Goal: Task Accomplishment & Management: Manage account settings

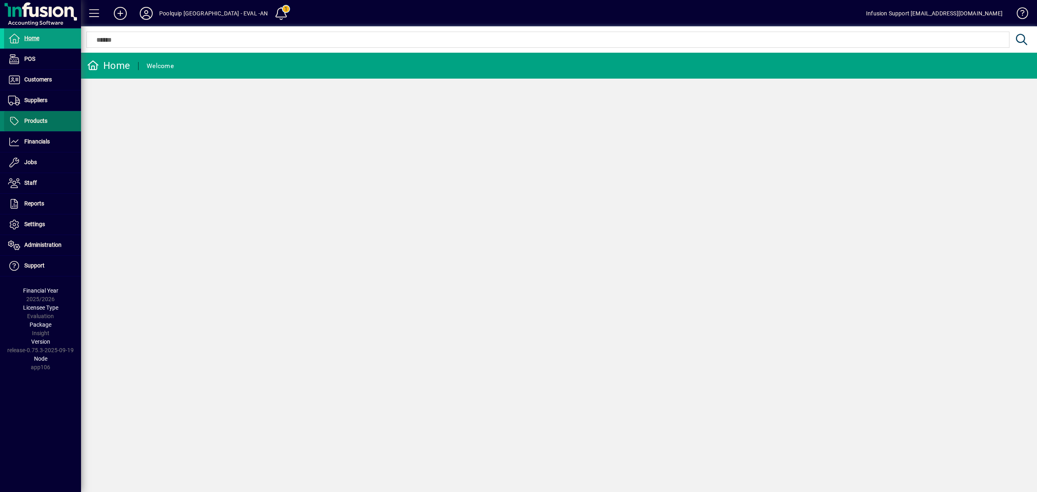
click at [39, 120] on span "Products" at bounding box center [35, 120] width 23 height 6
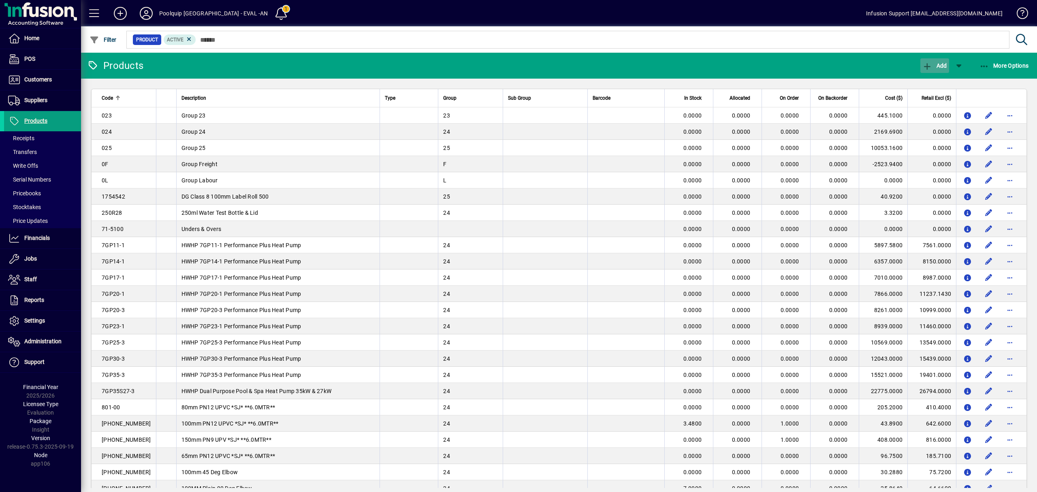
click at [935, 65] on span "Add" at bounding box center [935, 65] width 24 height 6
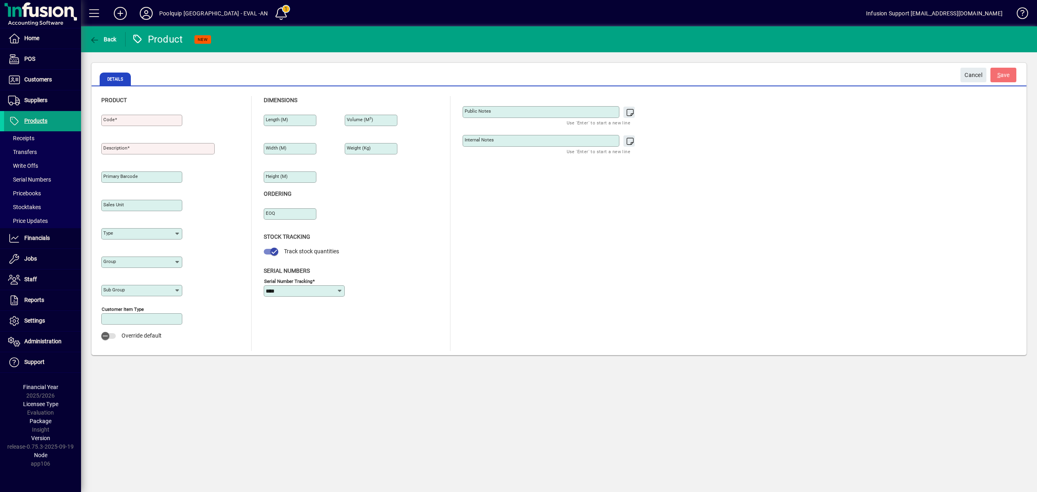
click at [148, 124] on div "Code" at bounding box center [141, 120] width 81 height 11
type input "****"
click at [139, 147] on input "Description" at bounding box center [158, 148] width 111 height 6
type input "****"
click at [1006, 77] on span "S ave" at bounding box center [1003, 74] width 13 height 13
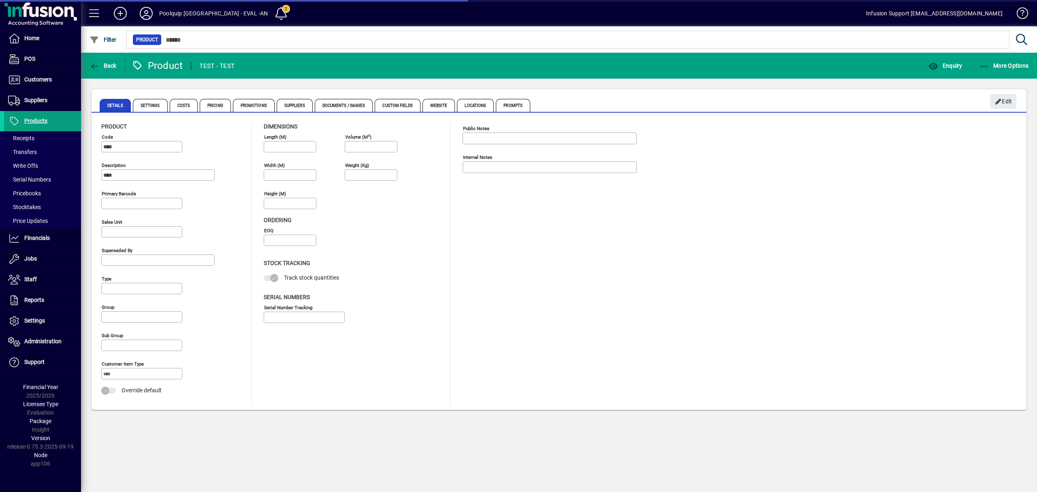
type input "****"
click at [992, 60] on span "button" at bounding box center [1004, 65] width 53 height 19
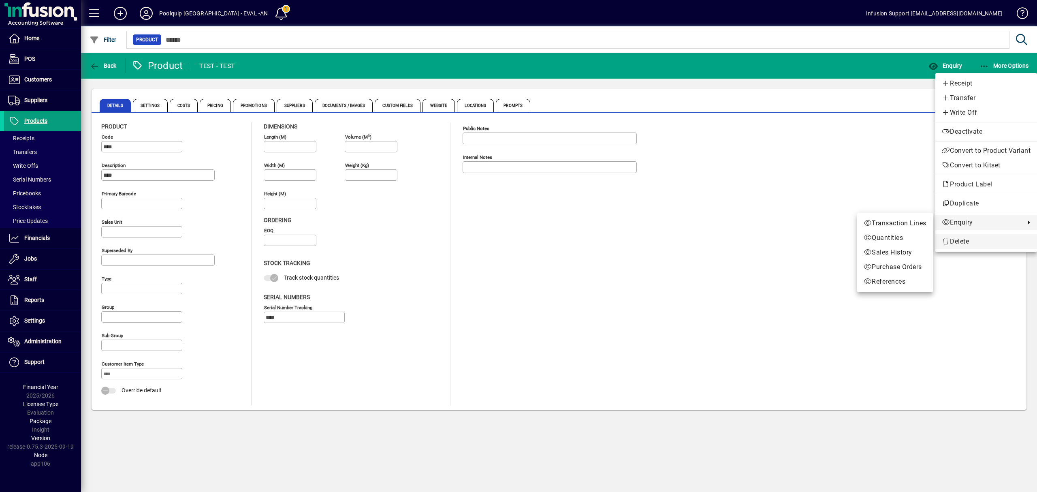
click at [968, 241] on span "Delete" at bounding box center [986, 242] width 89 height 10
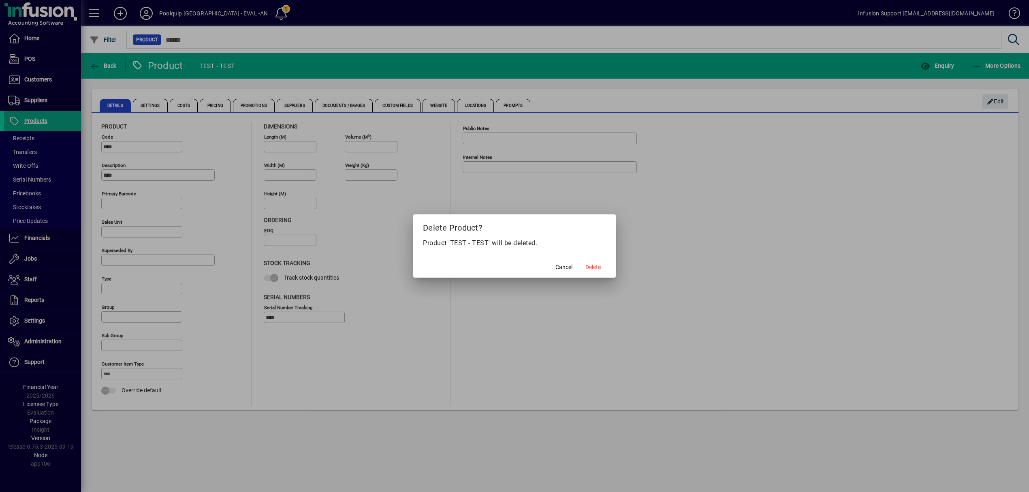
click at [599, 266] on button "Delete" at bounding box center [593, 267] width 26 height 15
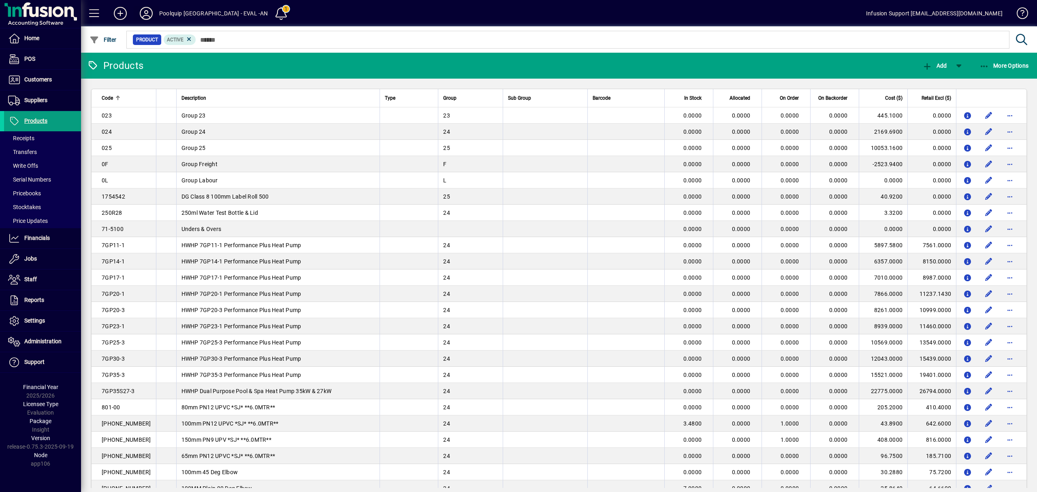
click at [141, 12] on icon at bounding box center [146, 13] width 16 height 13
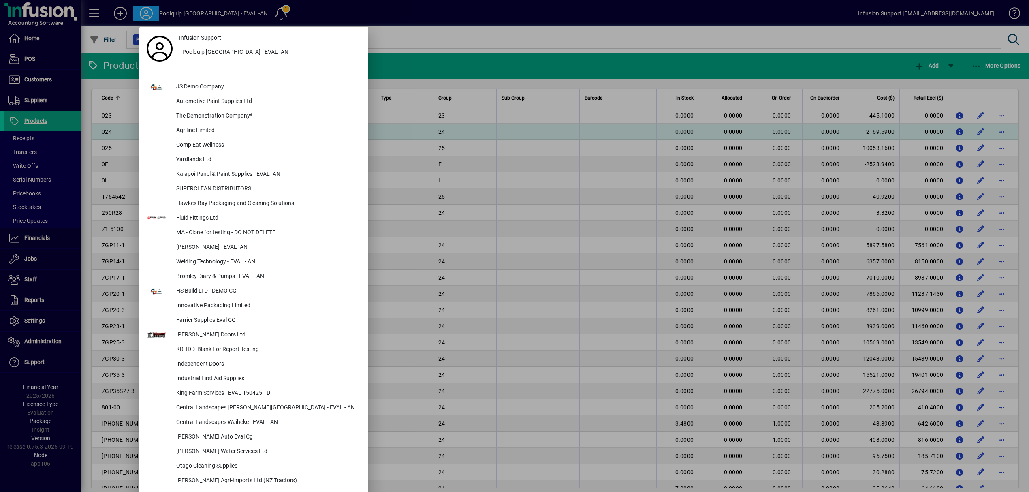
drag, startPoint x: 446, startPoint y: 64, endPoint x: 207, endPoint y: 124, distance: 245.7
click at [446, 64] on div at bounding box center [514, 246] width 1029 height 492
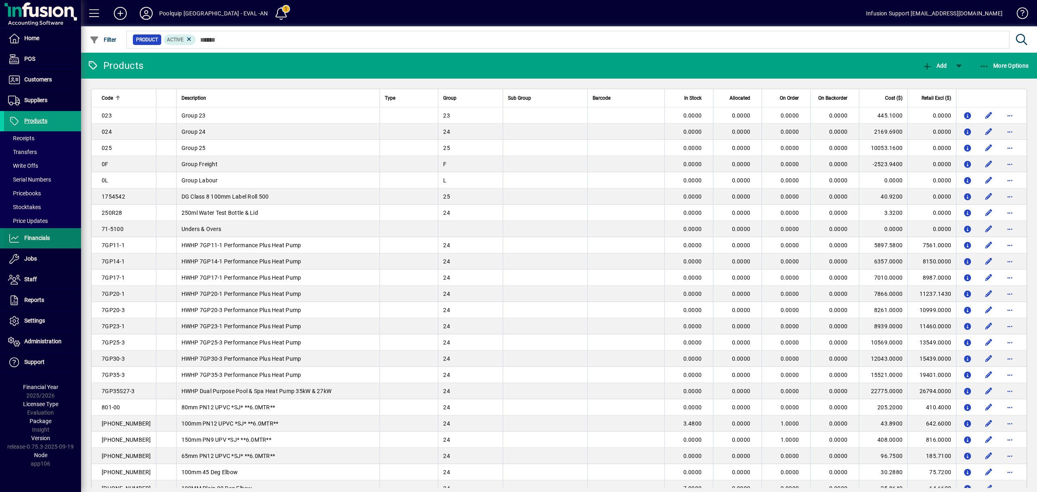
click at [35, 234] on span "Financials" at bounding box center [27, 238] width 46 height 10
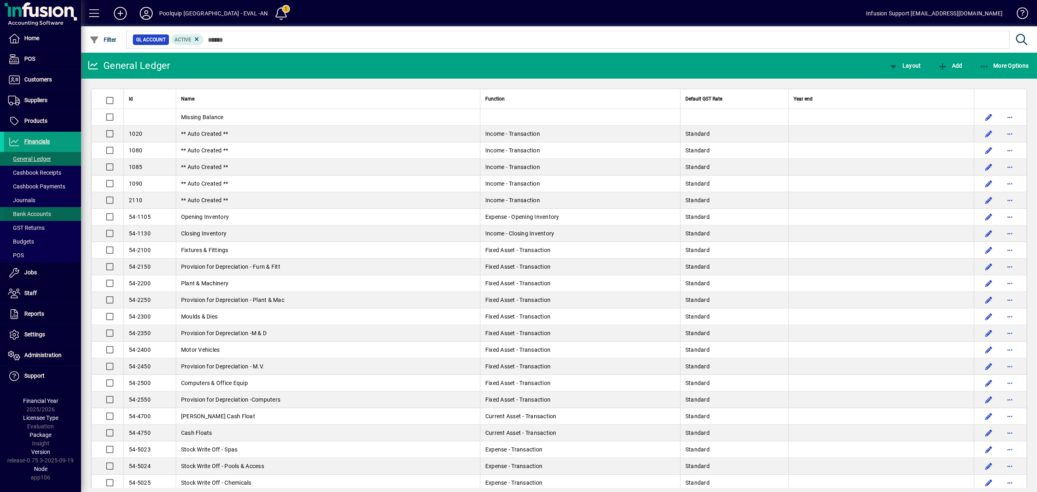
click at [44, 213] on span "Bank Accounts" at bounding box center [29, 214] width 43 height 6
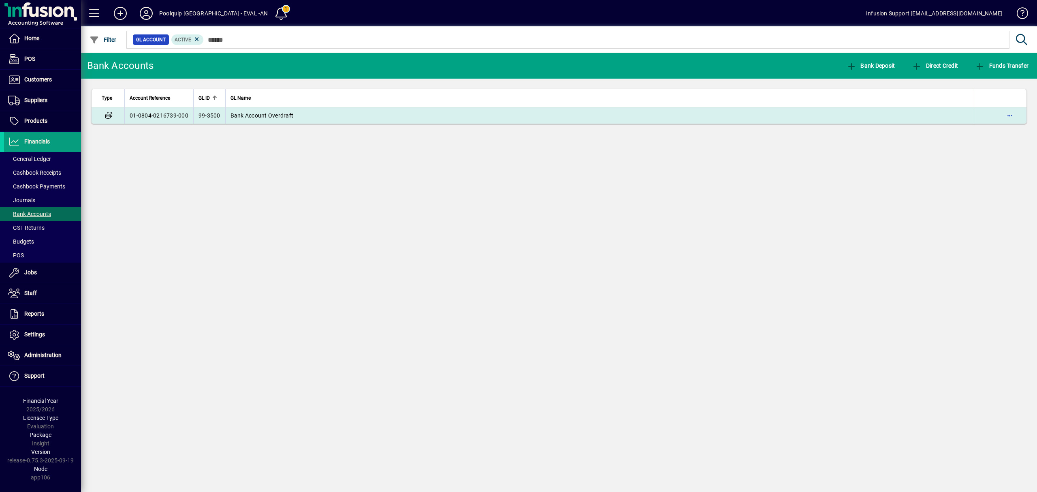
click at [200, 111] on td "99-3500" at bounding box center [209, 115] width 32 height 16
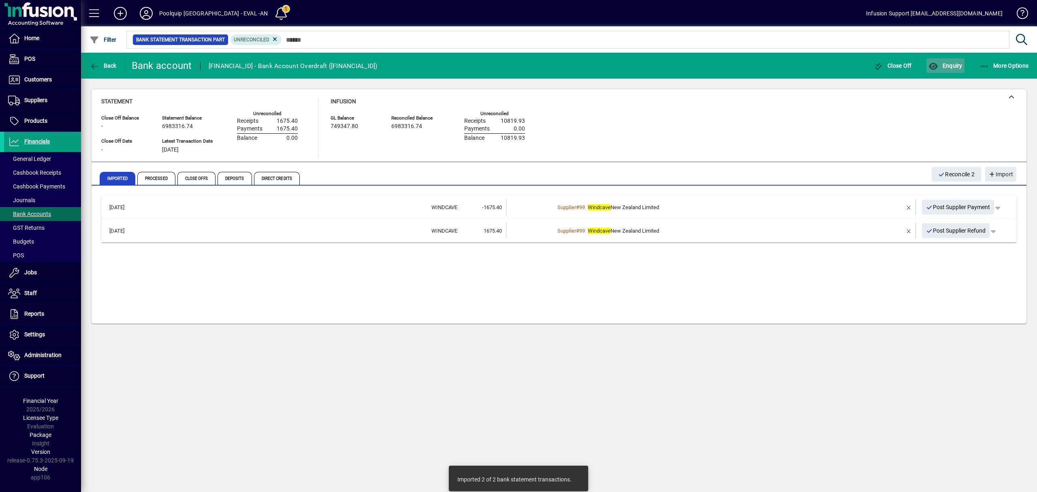
click at [950, 60] on span "button" at bounding box center [946, 65] width 38 height 19
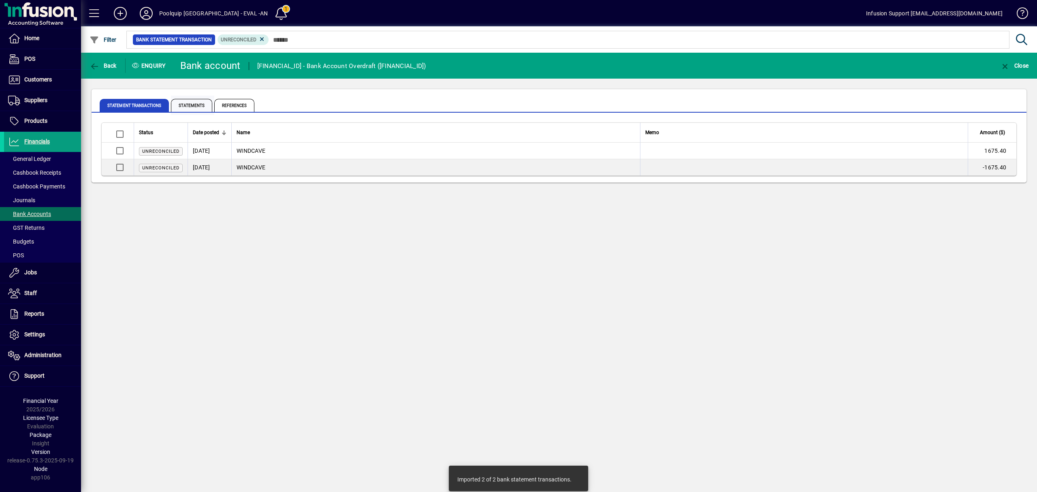
drag, startPoint x: 204, startPoint y: 107, endPoint x: 191, endPoint y: 112, distance: 13.7
click at [204, 107] on span "Statements" at bounding box center [191, 105] width 41 height 13
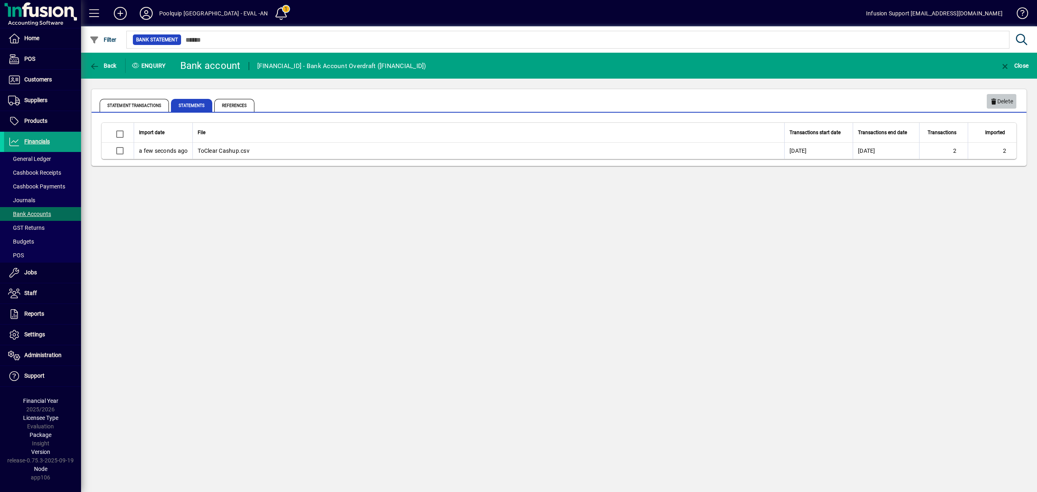
click at [1007, 99] on span "Delete" at bounding box center [1001, 101] width 23 height 13
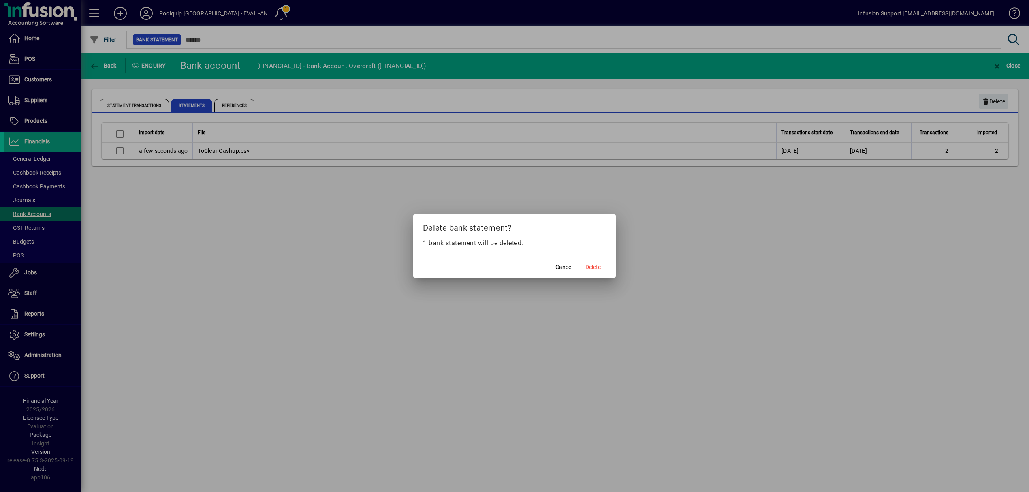
drag, startPoint x: 598, startPoint y: 263, endPoint x: 594, endPoint y: 268, distance: 6.6
click at [597, 263] on span "Delete" at bounding box center [592, 267] width 15 height 9
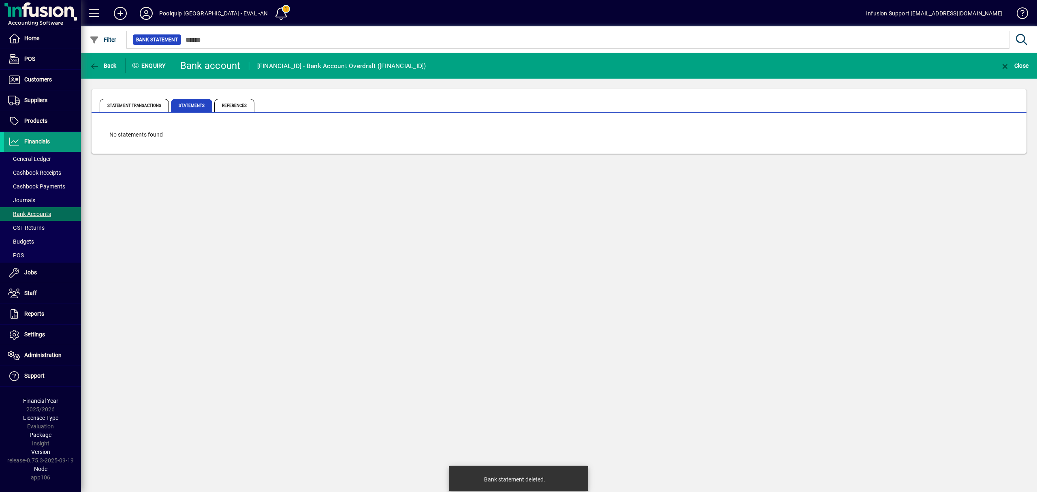
click at [43, 133] on span at bounding box center [42, 141] width 77 height 19
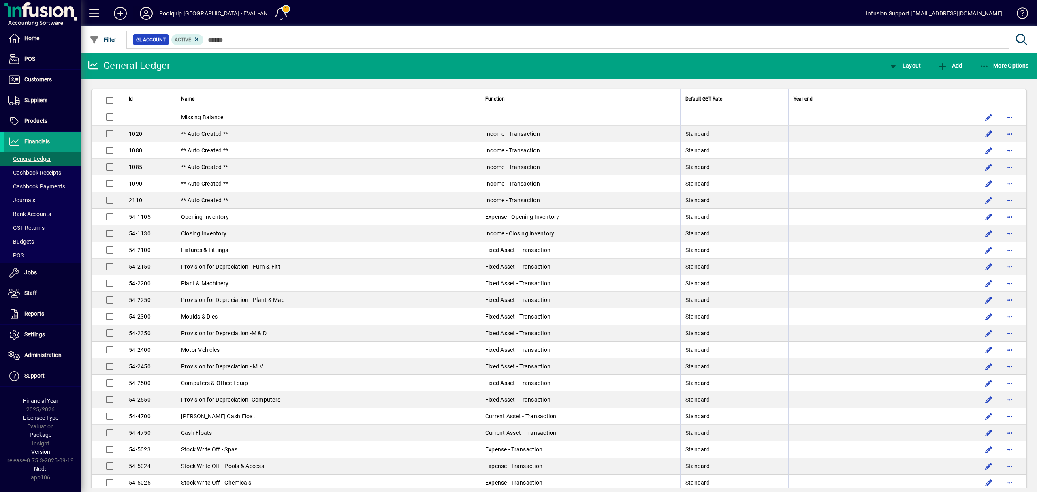
click at [148, 12] on icon at bounding box center [146, 13] width 16 height 13
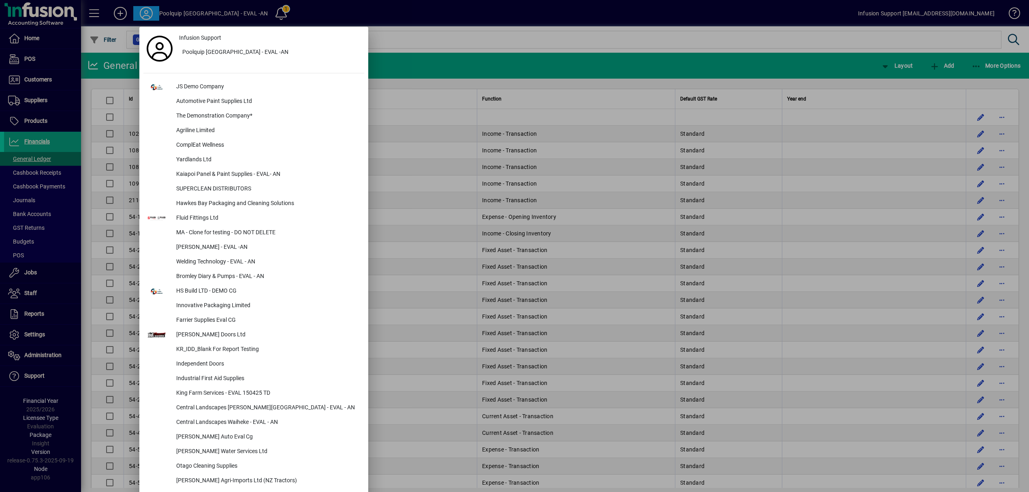
scroll to position [889, 0]
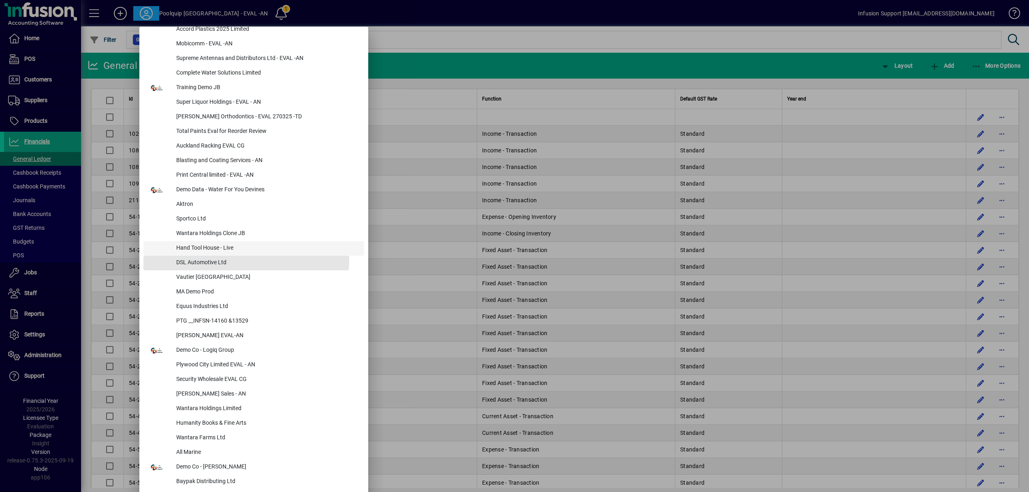
drag, startPoint x: 217, startPoint y: 260, endPoint x: 220, endPoint y: 253, distance: 7.6
click at [217, 260] on div "DSL Automotive Ltd" at bounding box center [267, 263] width 194 height 15
